Goal: Obtain resource: Obtain resource

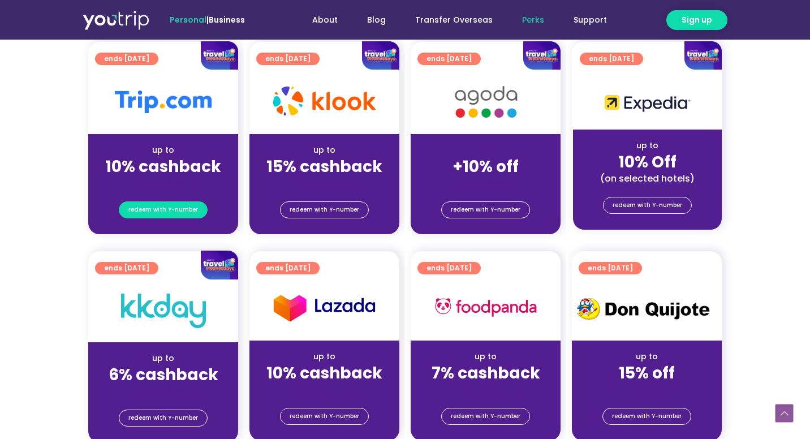
click at [175, 213] on span "redeem with Y-number" at bounding box center [163, 210] width 70 height 16
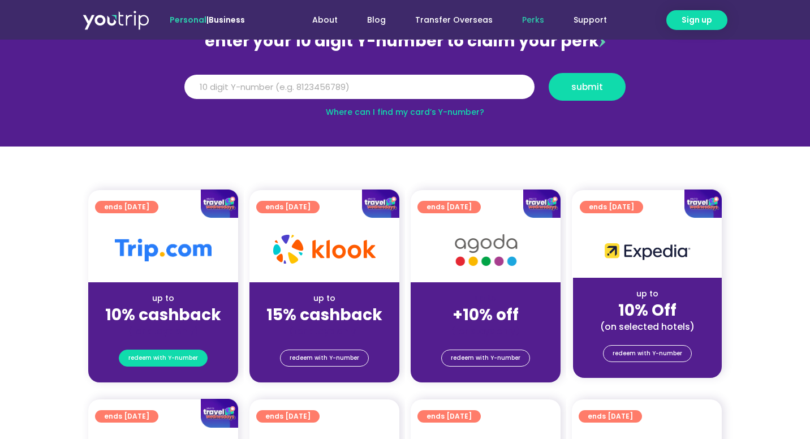
scroll to position [124, 0]
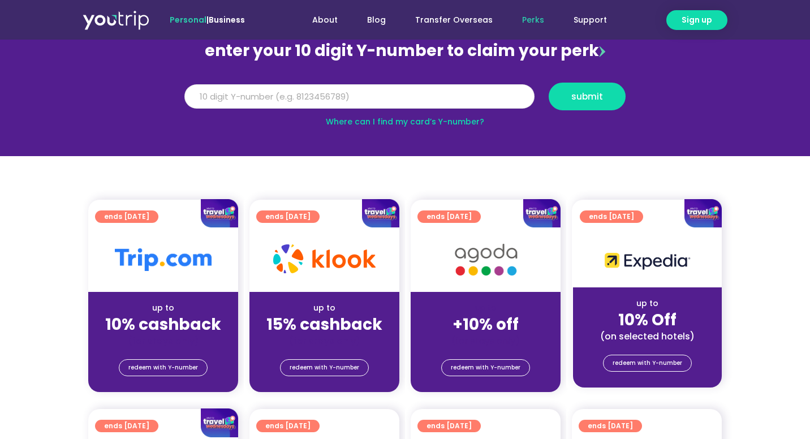
click at [278, 99] on input "Y Number" at bounding box center [359, 96] width 350 height 25
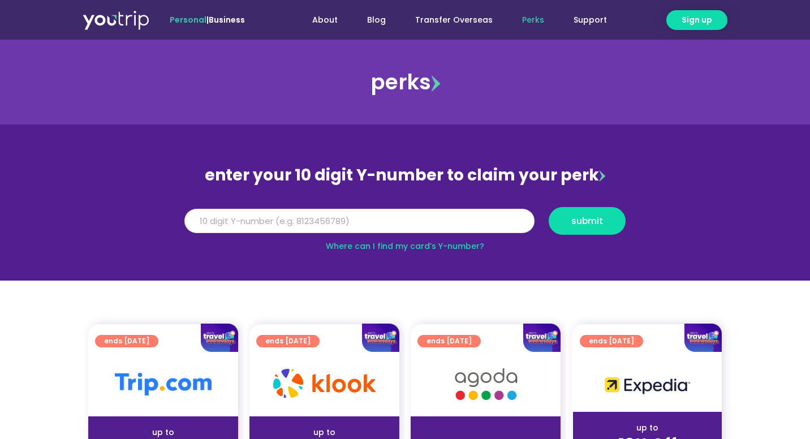
click at [340, 224] on input "Y Number" at bounding box center [359, 221] width 350 height 25
click at [399, 248] on link "Where can I find my card’s Y-number?" at bounding box center [405, 245] width 158 height 11
click at [236, 237] on div "Y Number submit" at bounding box center [405, 225] width 455 height 36
click at [238, 228] on input "Y Number" at bounding box center [359, 221] width 350 height 25
type input "8120521283"
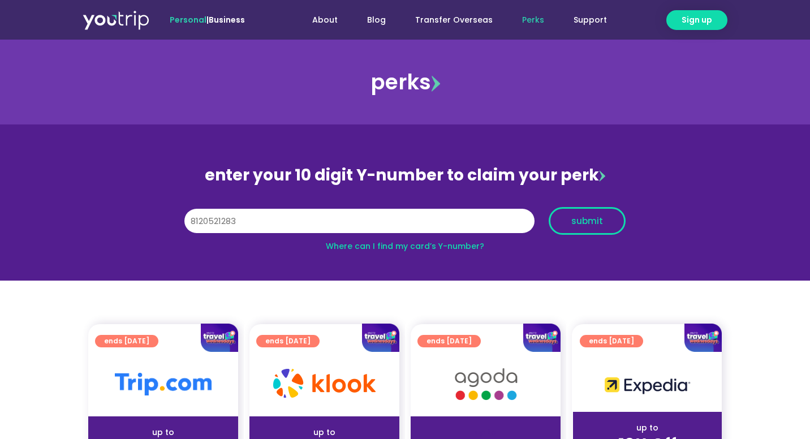
click at [581, 224] on span "submit" at bounding box center [587, 221] width 32 height 8
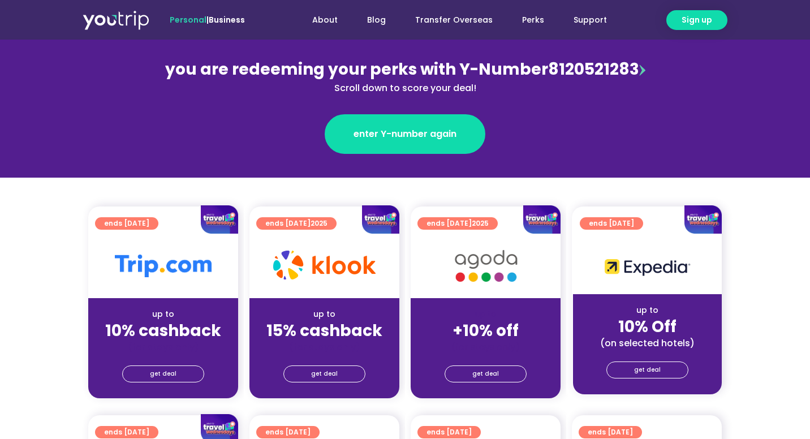
scroll to position [164, 0]
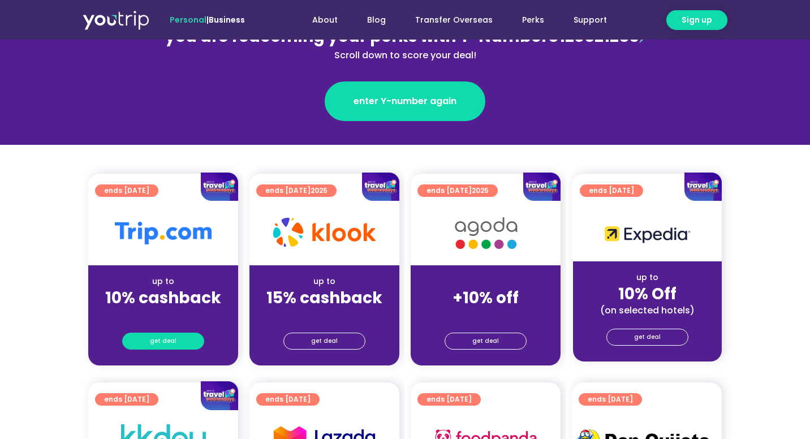
click at [174, 336] on span "get deal" at bounding box center [163, 341] width 27 height 16
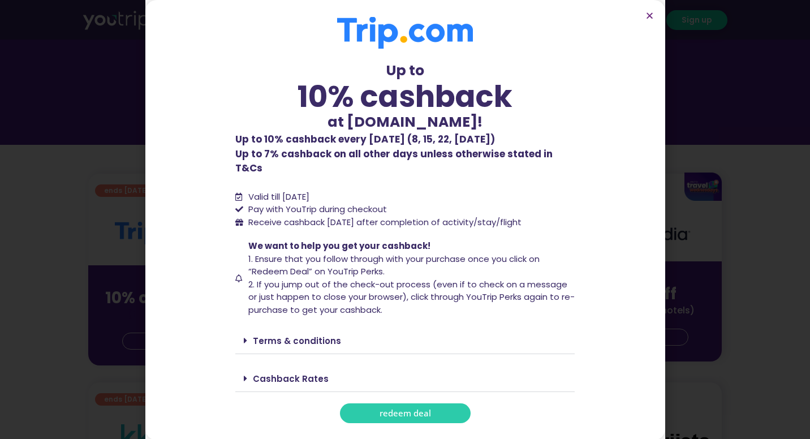
click at [414, 409] on span "redeem deal" at bounding box center [404, 413] width 51 height 8
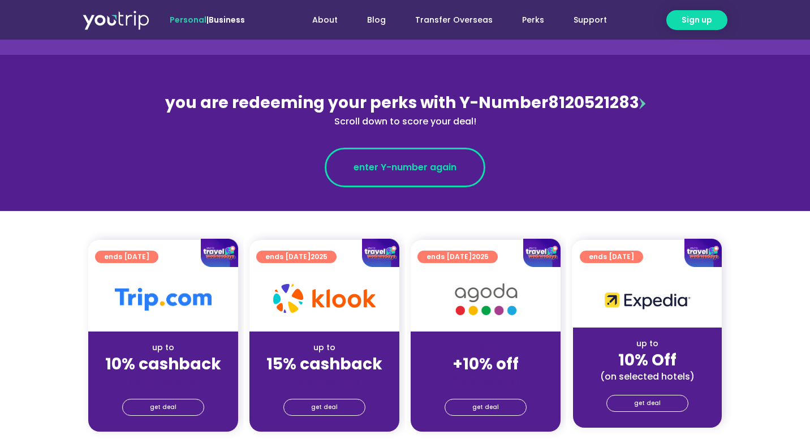
scroll to position [105, 0]
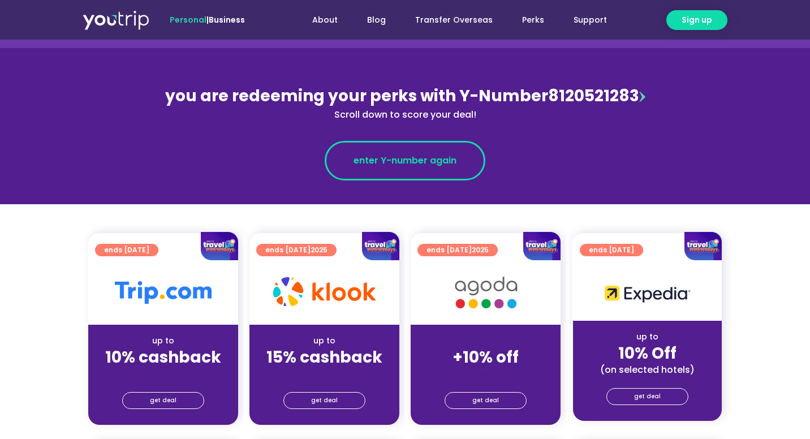
click at [435, 161] on span "enter Y-number again" at bounding box center [404, 161] width 103 height 14
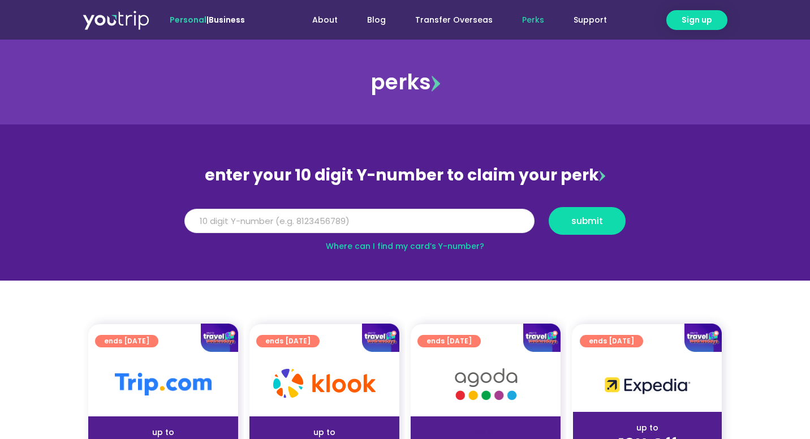
click at [353, 213] on input "Y Number" at bounding box center [359, 221] width 350 height 25
click at [348, 228] on input "Y Number" at bounding box center [359, 221] width 350 height 25
type input "8120521283"
click at [580, 219] on span "submit" at bounding box center [587, 221] width 32 height 8
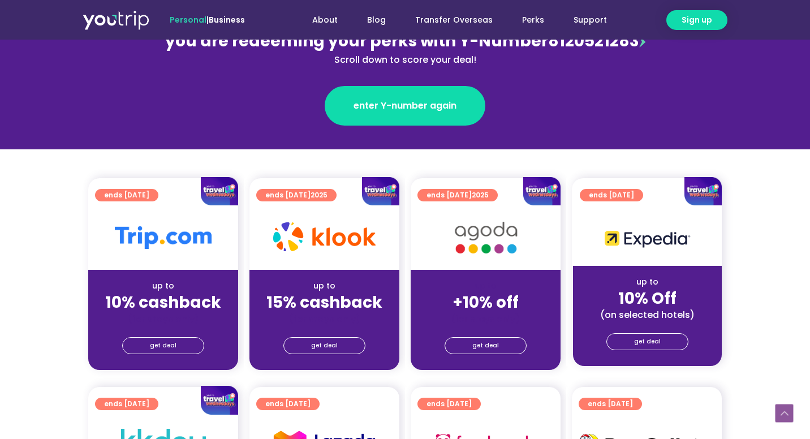
scroll to position [185, 0]
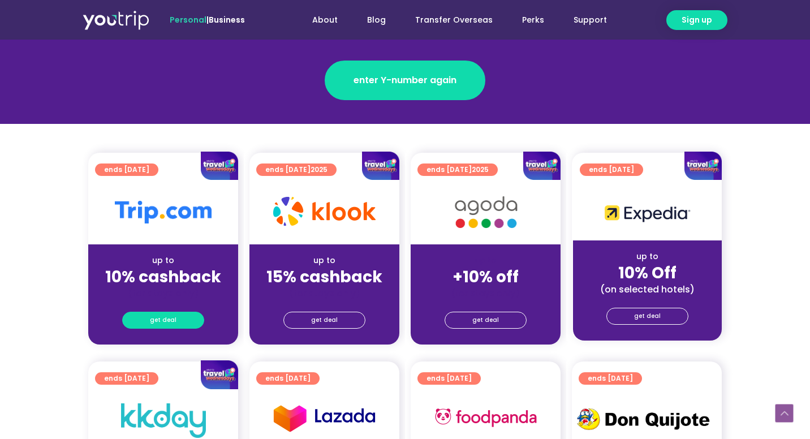
click at [159, 320] on span "get deal" at bounding box center [163, 320] width 27 height 16
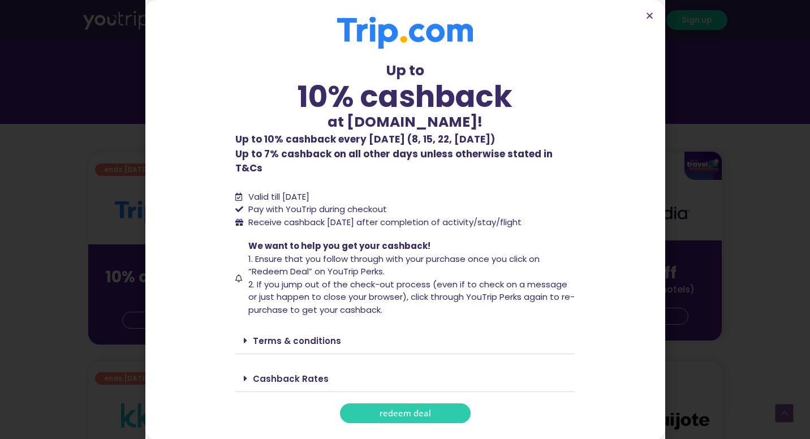
click at [364, 403] on link "redeem deal" at bounding box center [405, 413] width 131 height 20
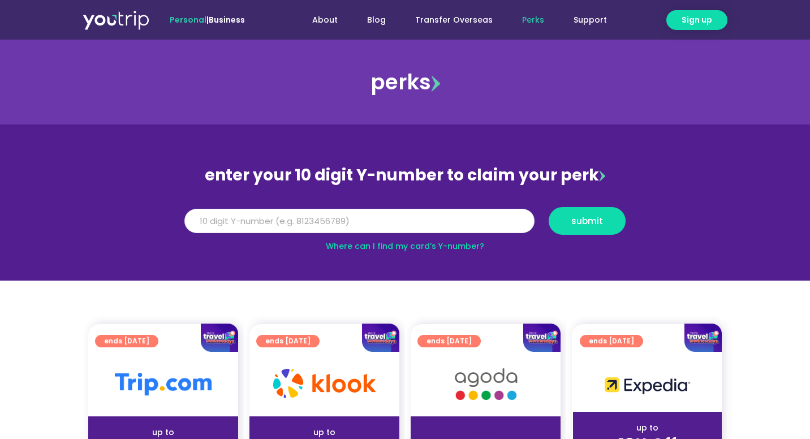
click at [296, 227] on input "Y Number" at bounding box center [359, 221] width 350 height 25
type input "8120521283"
click at [606, 218] on span "submit" at bounding box center [587, 221] width 58 height 8
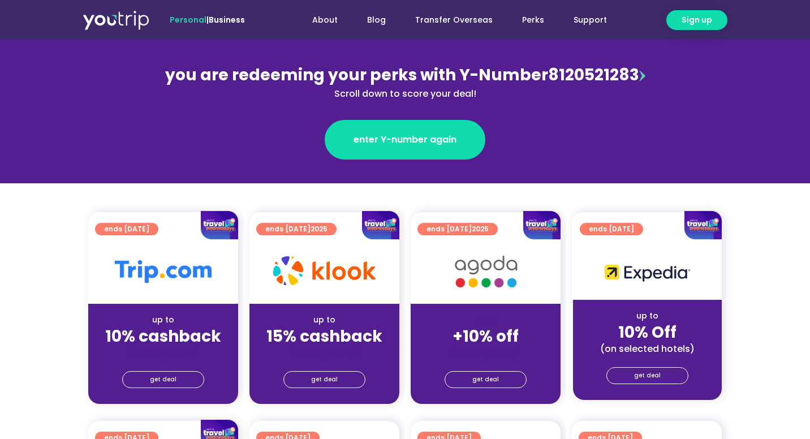
scroll to position [128, 0]
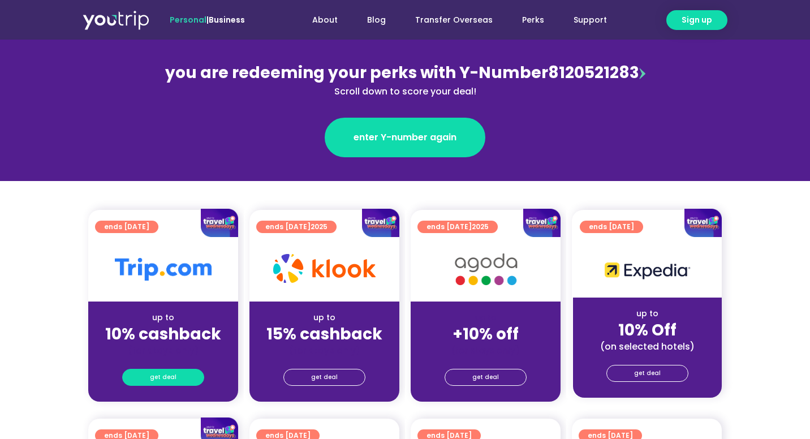
click at [170, 386] on link "get deal" at bounding box center [163, 377] width 82 height 17
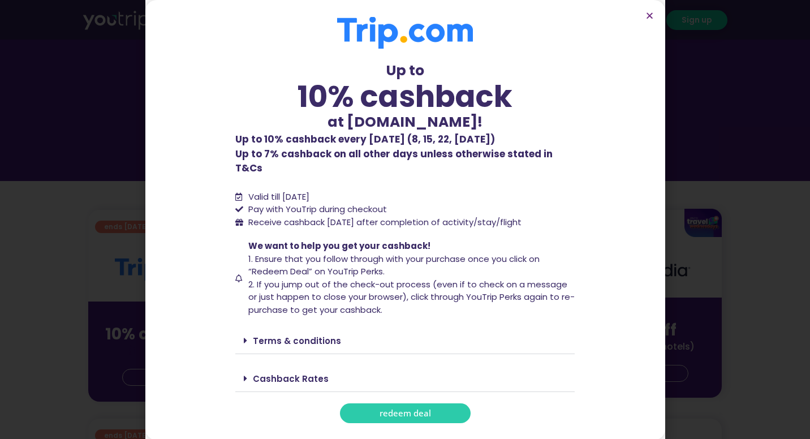
click at [426, 409] on span "redeem deal" at bounding box center [404, 413] width 51 height 8
